Goal: Find contact information: Find contact information

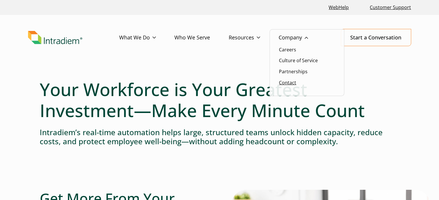
click at [292, 82] on link "Contact" at bounding box center [287, 82] width 17 height 6
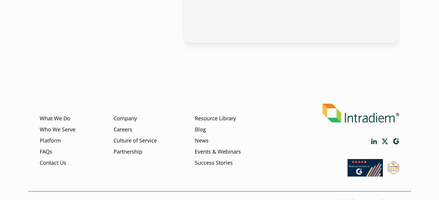
scroll to position [428, 0]
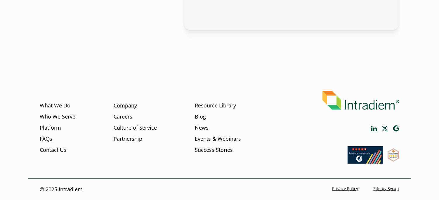
click at [125, 105] on link "Company" at bounding box center [125, 106] width 23 height 8
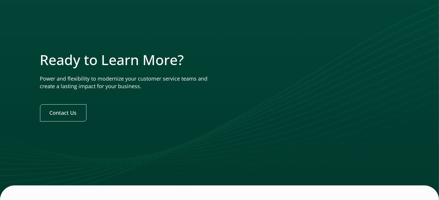
scroll to position [1871, 0]
